Goal: Information Seeking & Learning: Learn about a topic

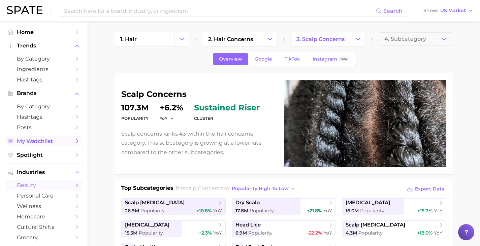
click at [50, 143] on span "My Watchlist" at bounding box center [44, 141] width 54 height 6
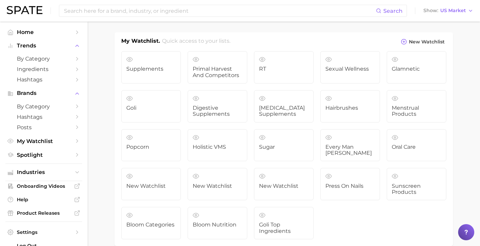
scroll to position [27, 0]
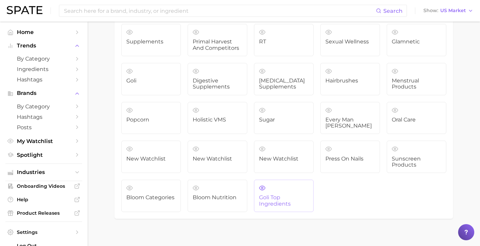
click at [286, 182] on link "Goli Top Ingredients" at bounding box center [284, 196] width 60 height 32
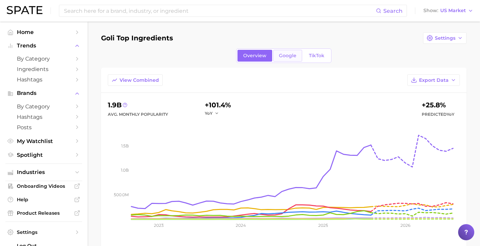
click at [283, 56] on span "Google" at bounding box center [288, 56] width 18 height 6
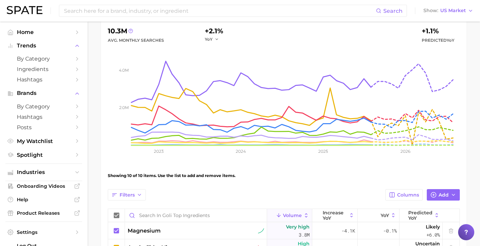
scroll to position [14, 0]
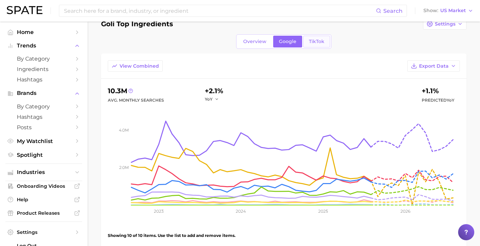
click at [312, 40] on span "TikTok" at bounding box center [316, 42] width 15 height 6
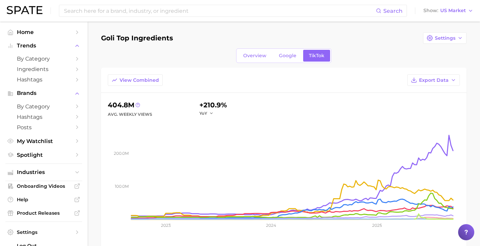
scroll to position [0, 0]
click at [288, 57] on span "Google" at bounding box center [288, 56] width 18 height 6
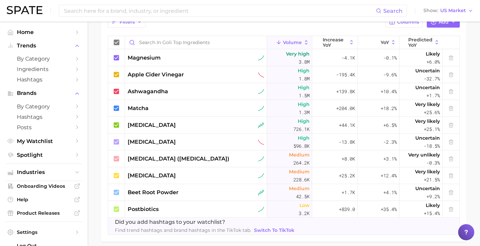
scroll to position [247, 0]
click at [118, 124] on icon at bounding box center [116, 124] width 7 height 7
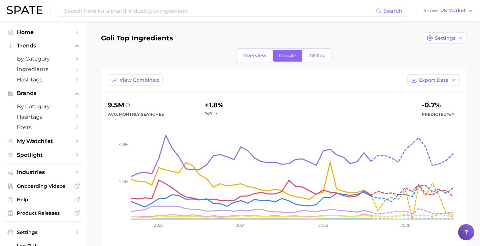
scroll to position [1, 0]
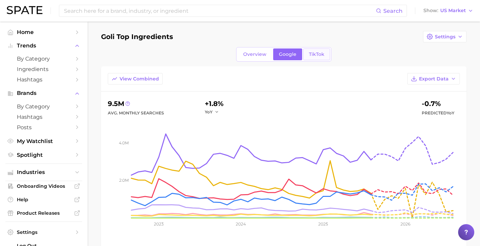
click at [321, 55] on span "TikTok" at bounding box center [316, 55] width 15 height 6
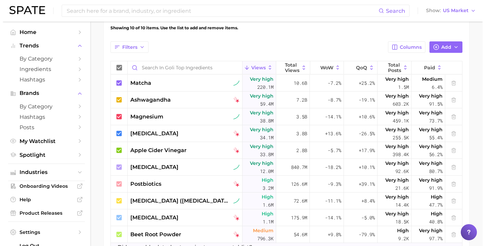
scroll to position [233, 0]
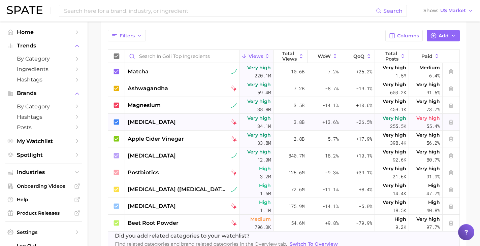
click at [140, 123] on span "[MEDICAL_DATA]" at bounding box center [152, 122] width 48 height 8
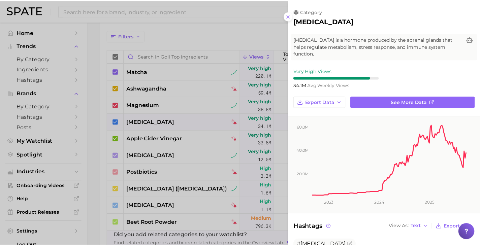
scroll to position [0, 0]
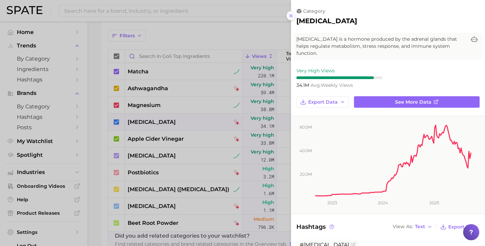
click at [291, 16] on line at bounding box center [291, 15] width 3 height 3
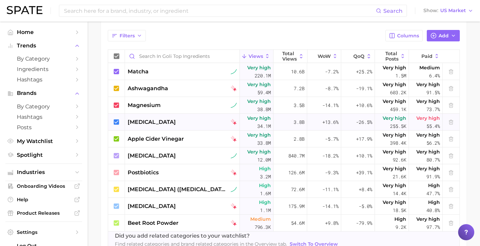
click at [116, 123] on icon at bounding box center [116, 121] width 5 height 5
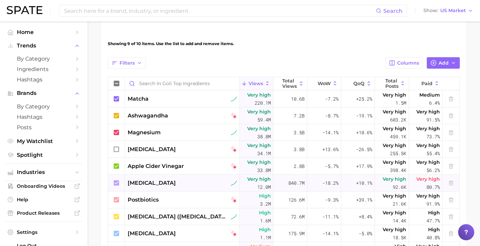
scroll to position [209, 0]
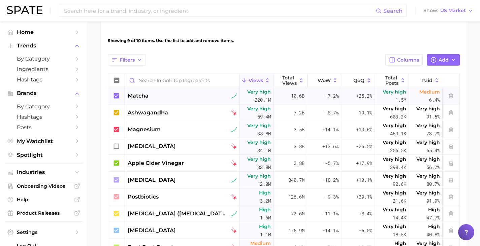
click at [120, 96] on div at bounding box center [116, 96] width 17 height 17
click at [120, 112] on icon at bounding box center [116, 112] width 7 height 7
click at [118, 128] on icon at bounding box center [116, 129] width 5 height 5
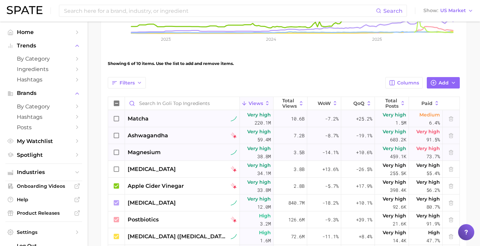
scroll to position [187, 0]
click at [115, 187] on icon at bounding box center [116, 185] width 5 height 5
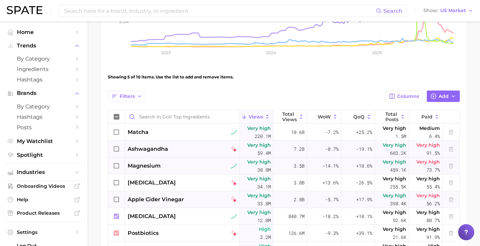
scroll to position [172, 0]
click at [116, 212] on div at bounding box center [116, 216] width 17 height 17
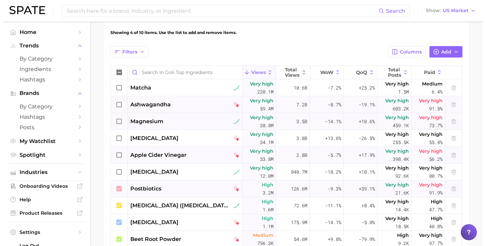
scroll to position [216, 0]
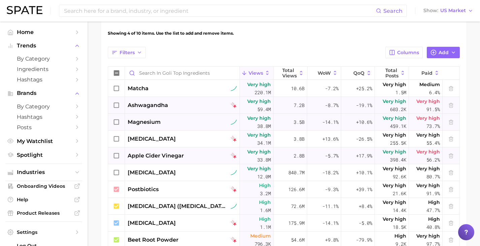
click at [152, 101] on div "ashwagandha" at bounding box center [182, 105] width 115 height 17
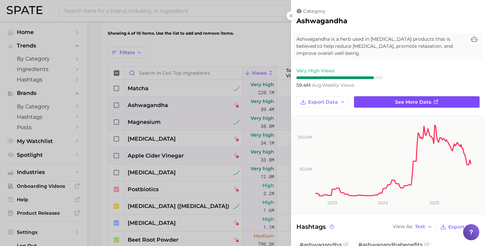
scroll to position [0, 0]
click at [387, 103] on link "See more data" at bounding box center [417, 101] width 126 height 11
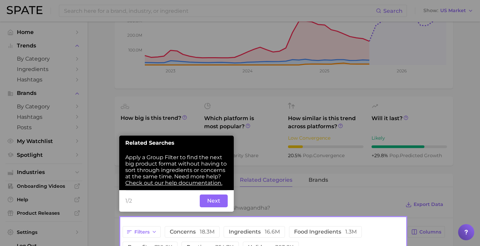
scroll to position [168, 0]
click at [212, 202] on button "Next" at bounding box center [214, 200] width 28 height 13
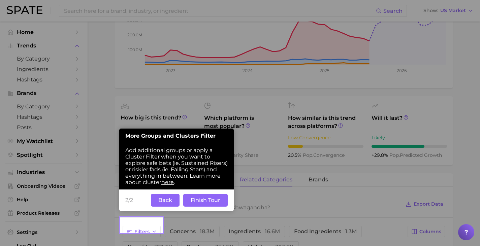
click at [209, 202] on button "Finish Tour" at bounding box center [205, 200] width 44 height 13
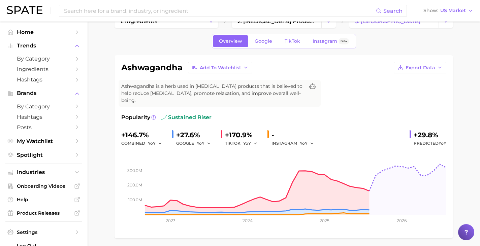
scroll to position [18, 0]
click at [259, 40] on span "Google" at bounding box center [264, 41] width 18 height 6
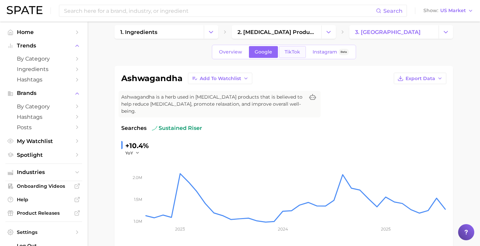
scroll to position [8, 0]
click at [293, 51] on span "TikTok" at bounding box center [291, 51] width 15 height 6
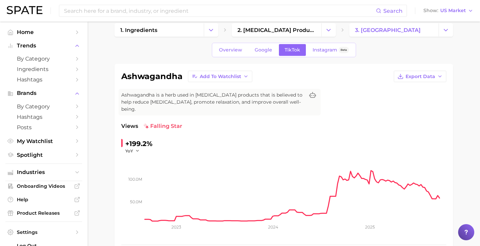
scroll to position [17, 0]
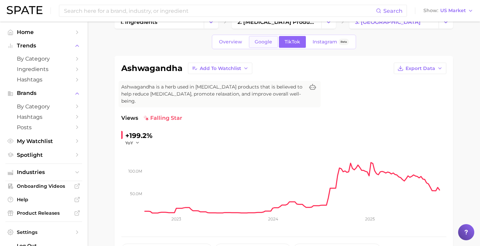
click at [260, 44] on span "Google" at bounding box center [264, 42] width 18 height 6
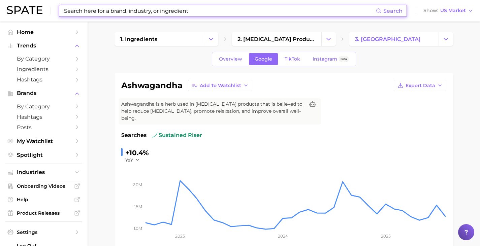
click at [226, 12] on input at bounding box center [219, 10] width 312 height 11
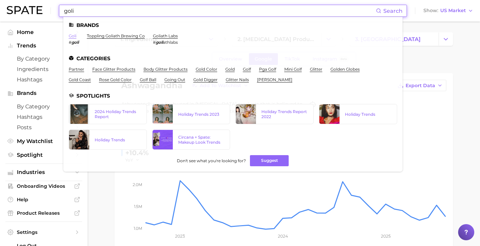
type input "goli"
click at [74, 37] on link "goli" at bounding box center [73, 35] width 8 height 5
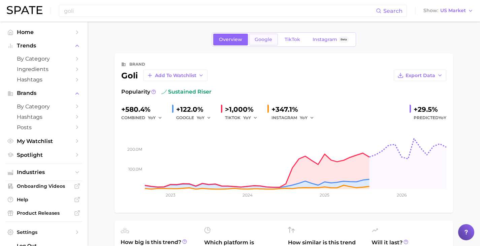
click at [265, 37] on span "Google" at bounding box center [264, 40] width 18 height 6
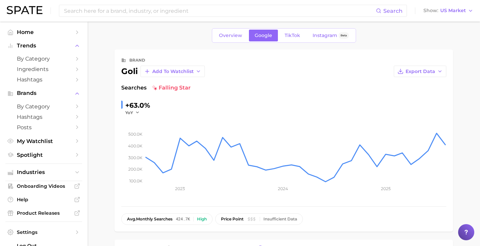
scroll to position [4, 0]
click at [296, 35] on span "TikTok" at bounding box center [291, 36] width 15 height 6
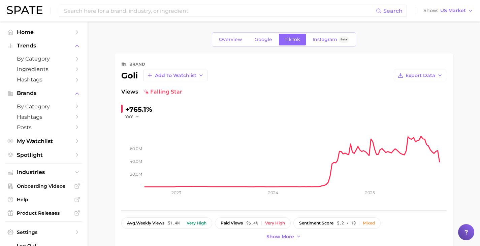
scroll to position [123, 0]
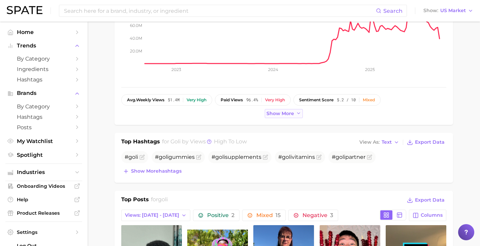
click at [276, 114] on span "Show more" at bounding box center [280, 114] width 28 height 6
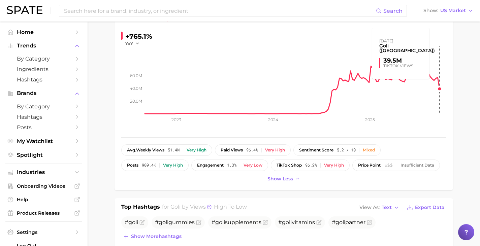
scroll to position [73, 0]
